Goal: Find specific page/section: Find specific page/section

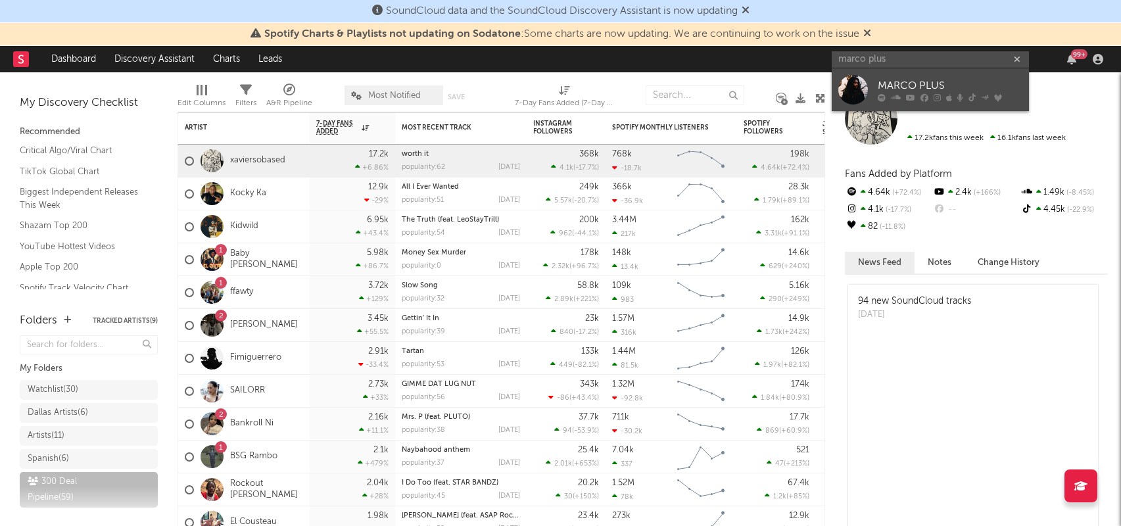
type input "marco plus"
click at [907, 94] on icon at bounding box center [910, 97] width 9 height 8
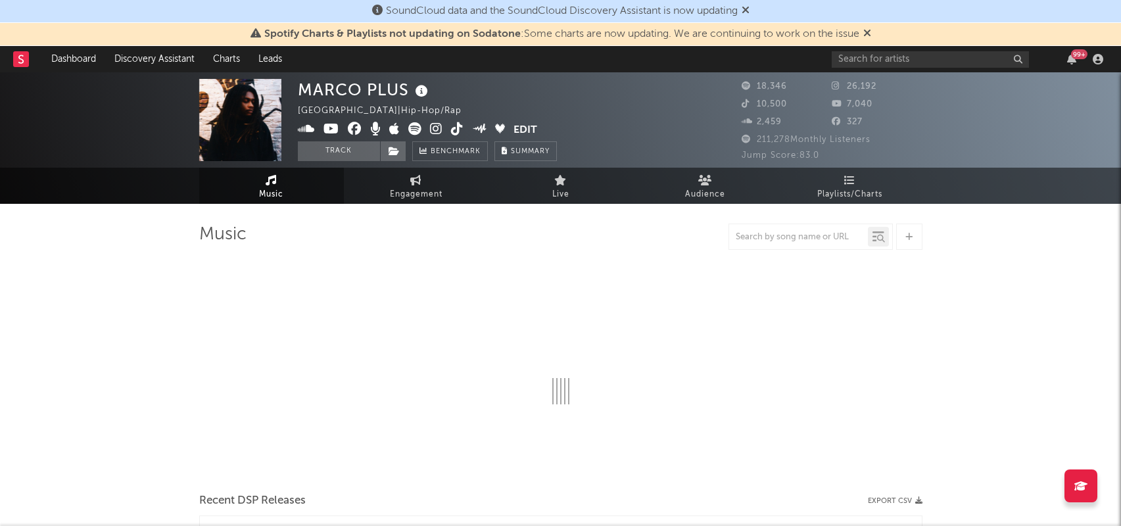
select select "6m"
